Goal: Obtain resource: Obtain resource

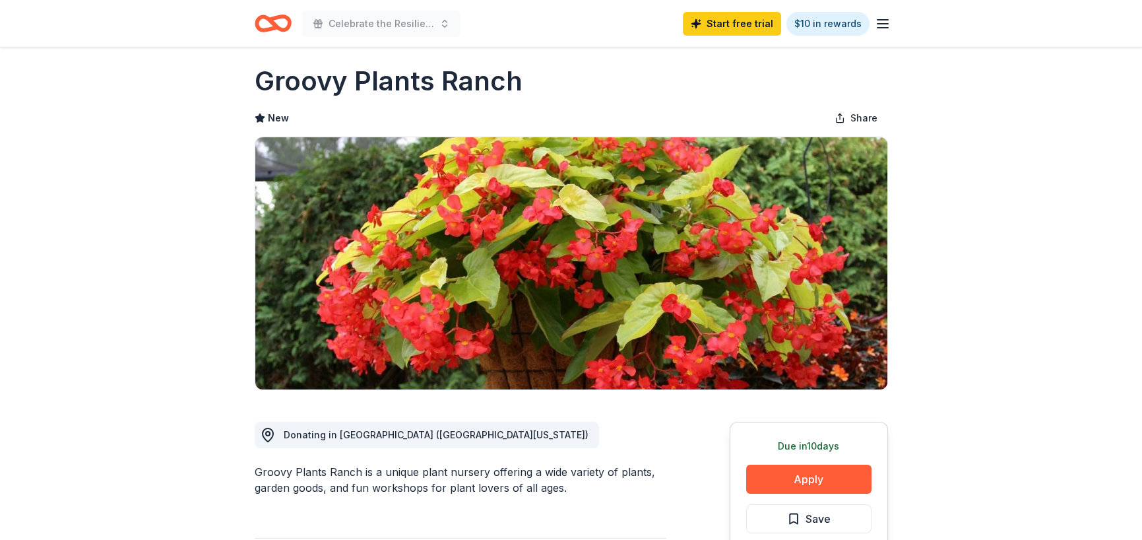
scroll to position [330, 0]
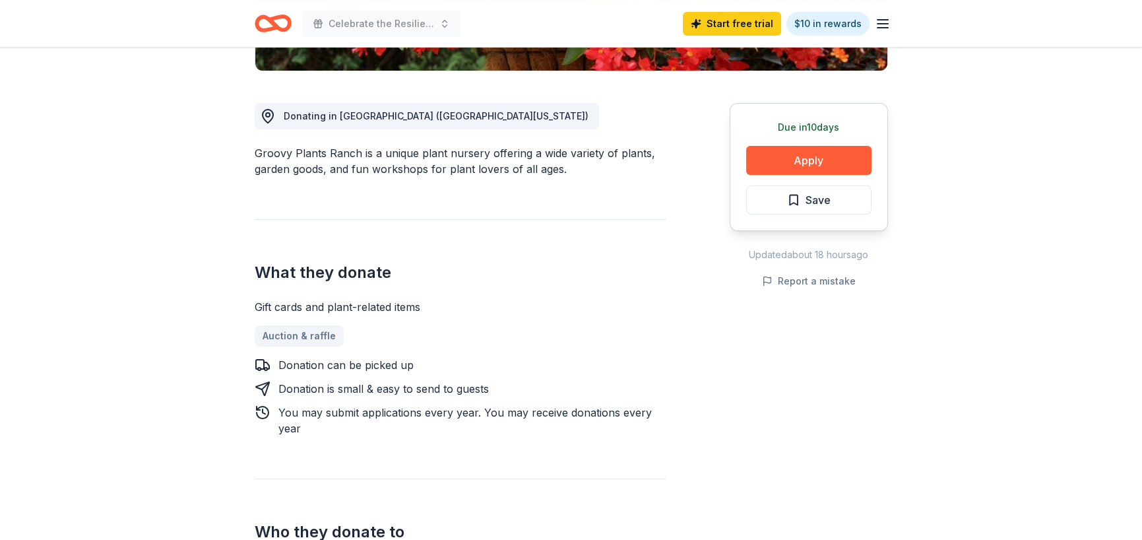
drag, startPoint x: 255, startPoint y: 310, endPoint x: 354, endPoint y: 446, distance: 168.6
click at [354, 446] on div "Donating in OH (Central Ohio) Groovy Plants Ranch is a unique plant nursery off…" at bounding box center [461, 464] width 412 height 786
click at [354, 445] on div "Donating in OH (Central Ohio) Groovy Plants Ranch is a unique plant nursery off…" at bounding box center [461, 464] width 412 height 786
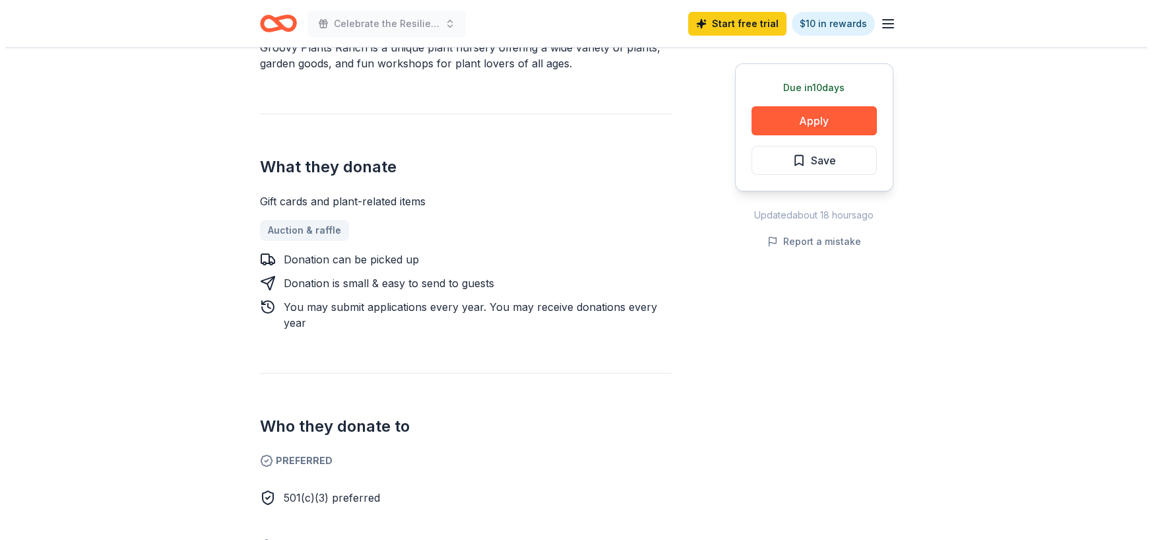
scroll to position [396, 0]
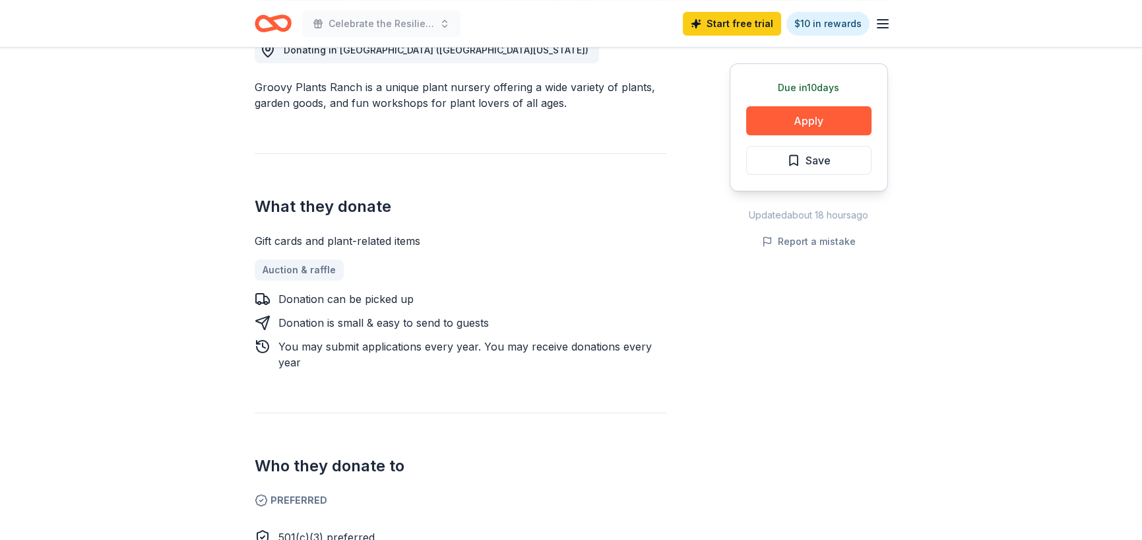
drag, startPoint x: 816, startPoint y: 90, endPoint x: 816, endPoint y: 102, distance: 11.9
click at [816, 98] on div "Due in 10 days Apply Save" at bounding box center [809, 127] width 158 height 128
click at [813, 117] on button "Apply" at bounding box center [808, 120] width 125 height 29
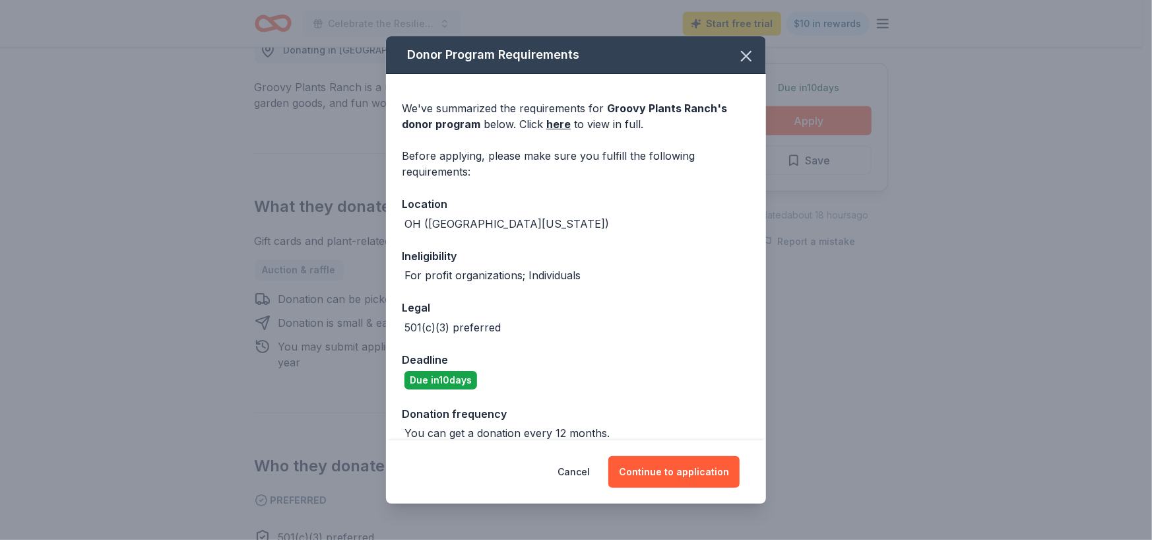
scroll to position [67, 0]
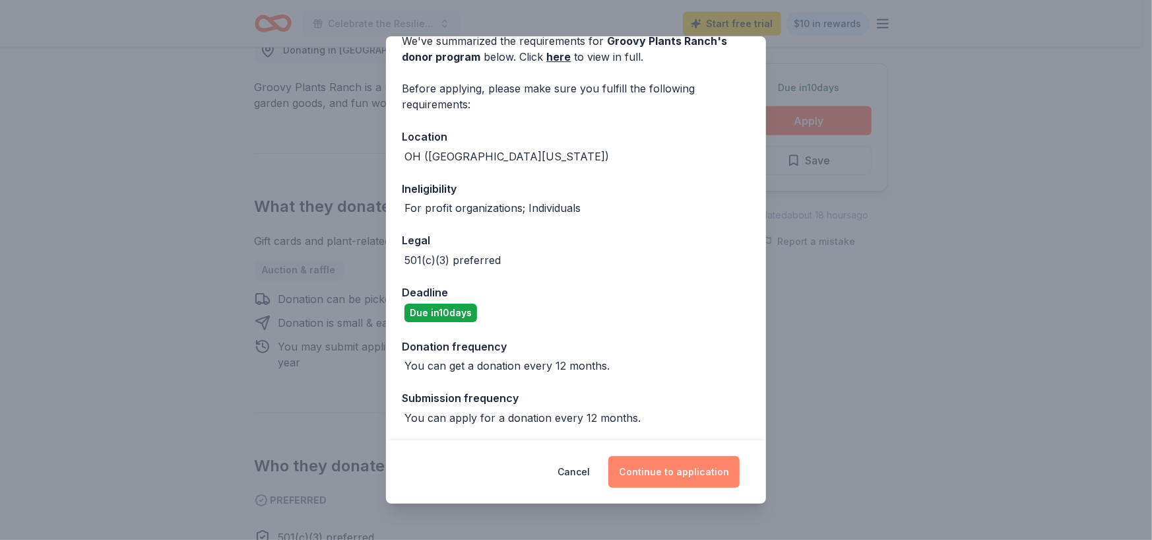
click at [667, 476] on button "Continue to application" at bounding box center [673, 472] width 131 height 32
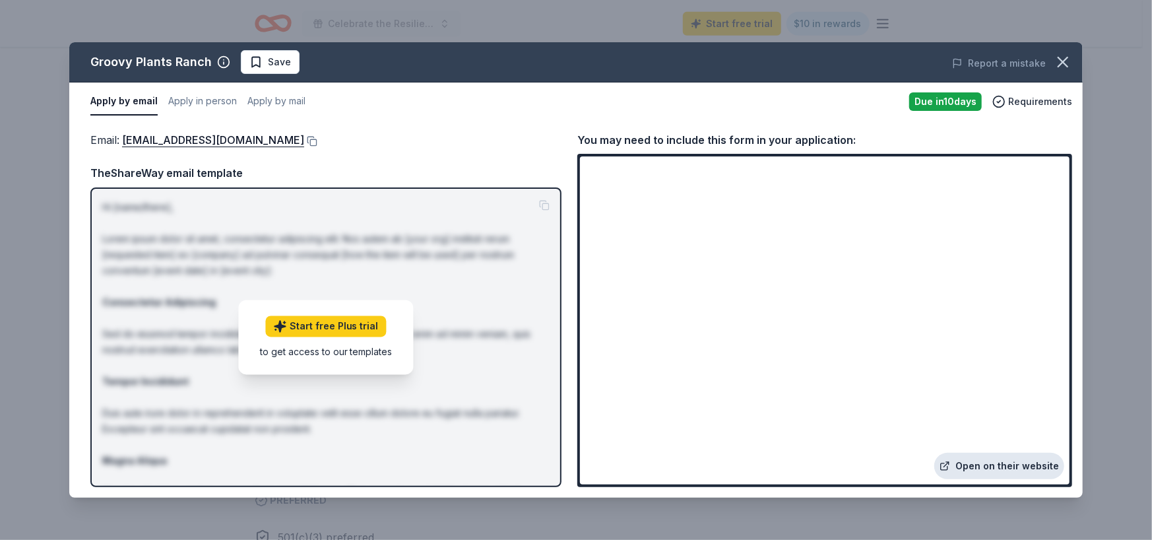
click at [983, 462] on link "Open on their website" at bounding box center [1000, 466] width 130 height 26
click at [1025, 465] on link "Open on their website" at bounding box center [1000, 466] width 130 height 26
